Goal: Communication & Community: Answer question/provide support

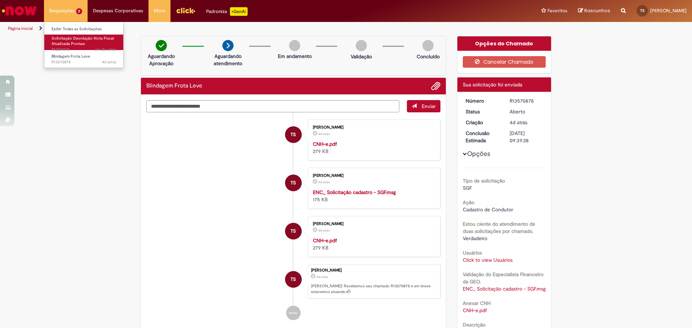
click at [63, 45] on span "Solicitação Devolução Nota Fiscal Atualizada Promax" at bounding box center [83, 41] width 62 height 11
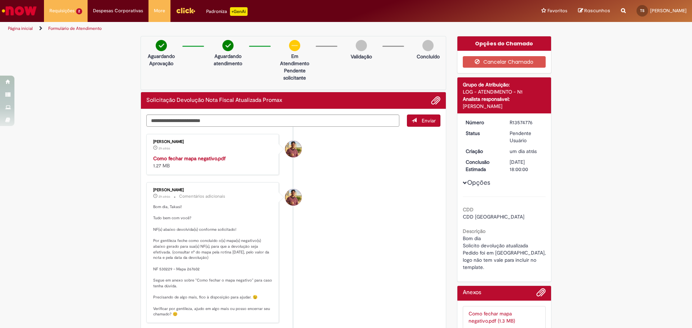
click at [192, 270] on p "Bom dia, Takasi! Tudo bem com você? NF(s) abaixo devolvida(s) conforme solicita…" at bounding box center [213, 260] width 120 height 113
copy p "267602"
click at [189, 120] on textarea "Digite sua mensagem aqui..." at bounding box center [272, 121] width 253 height 12
type textarea "*"
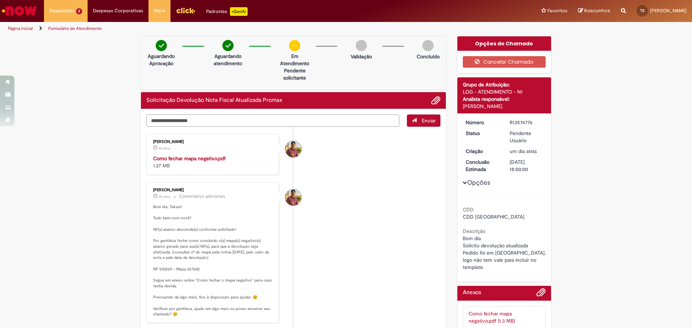
type textarea "**********"
click at [407, 115] on button "Enviar" at bounding box center [424, 121] width 34 height 12
